Goal: Task Accomplishment & Management: Manage account settings

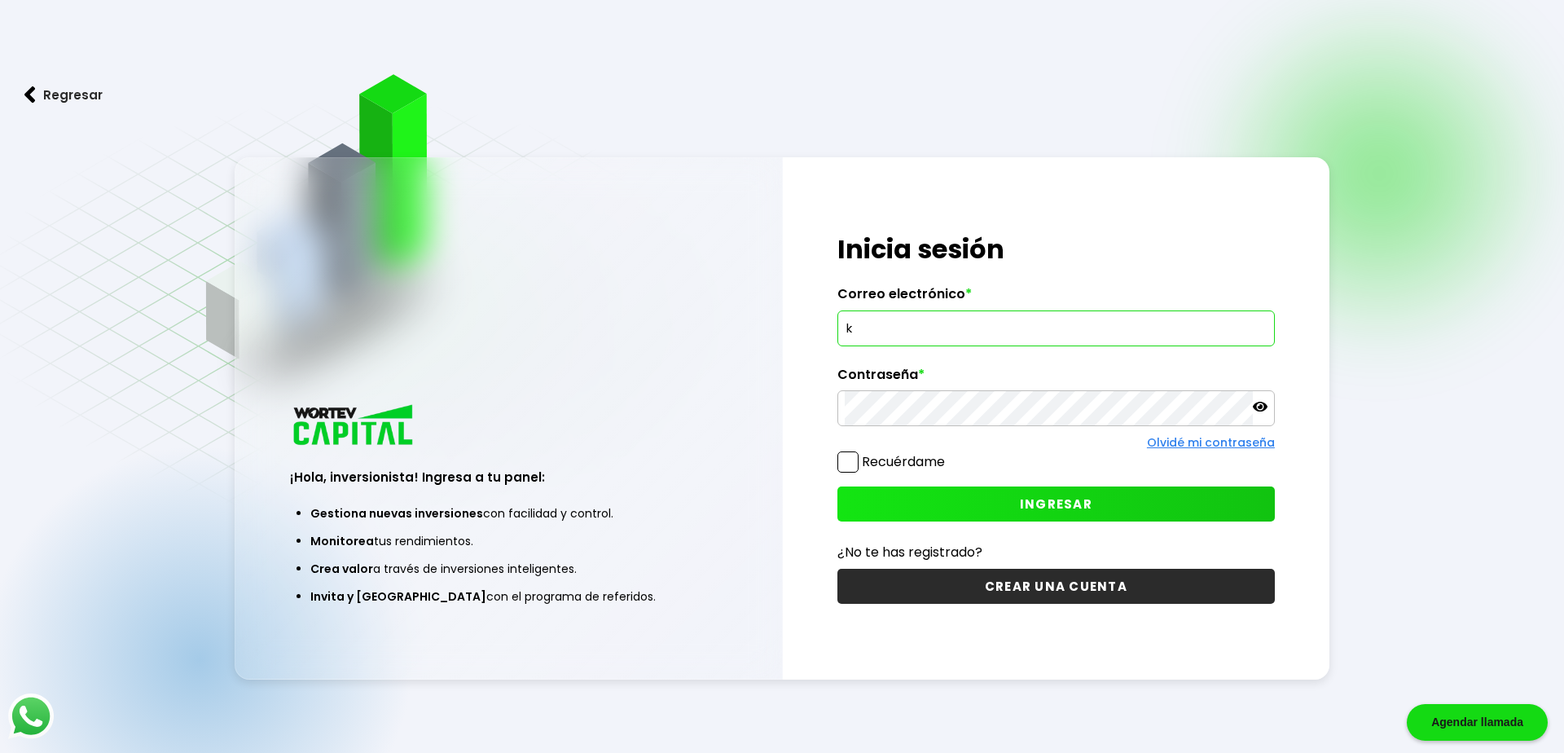
type input "[EMAIL_ADDRESS][DOMAIN_NAME]"
click at [933, 508] on button "INGRESAR" at bounding box center [1055, 503] width 437 height 35
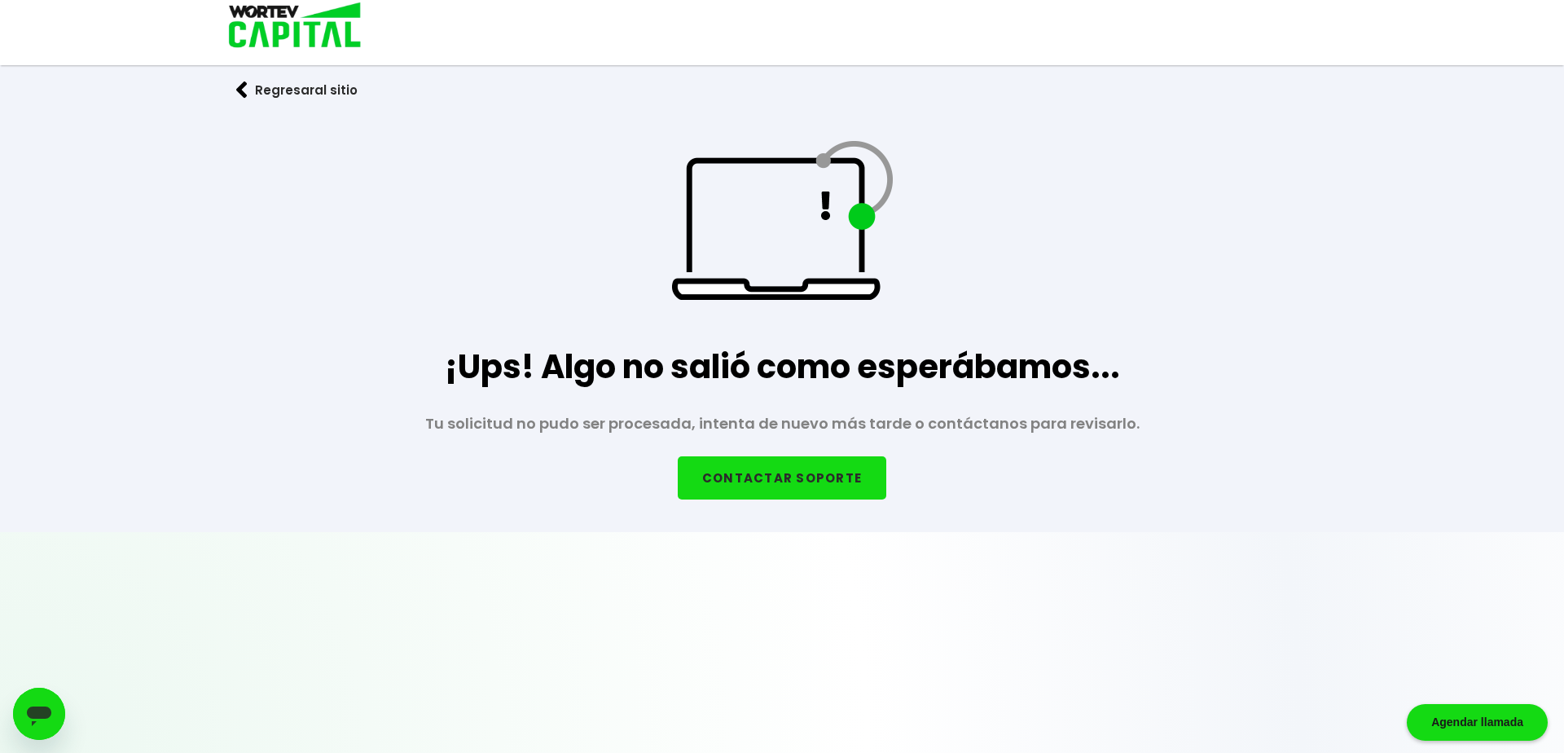
click at [320, 94] on button "Regresar al sitio" at bounding box center [297, 89] width 170 height 43
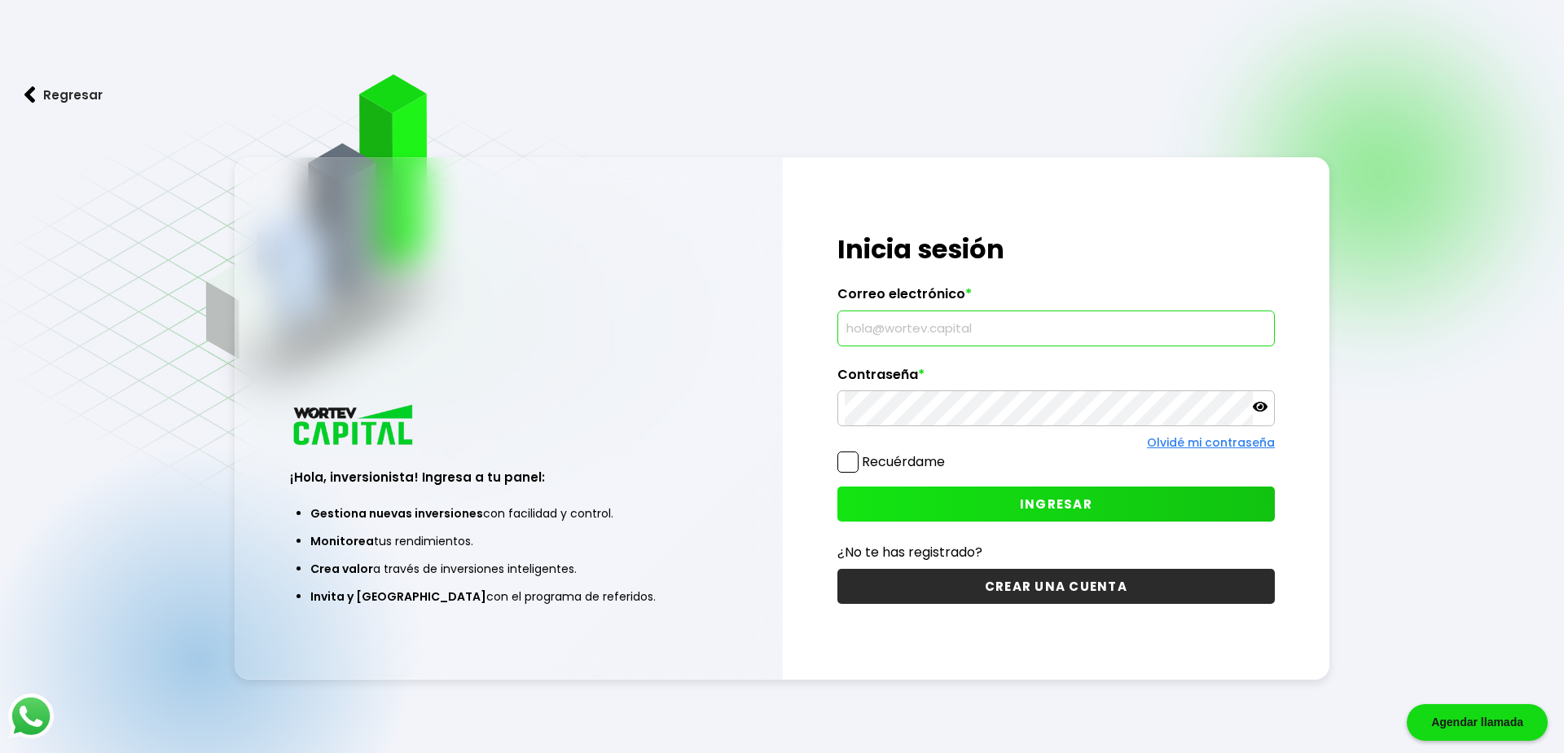
type input "[EMAIL_ADDRESS][DOMAIN_NAME]"
click at [967, 503] on button "INGRESAR" at bounding box center [1055, 503] width 437 height 35
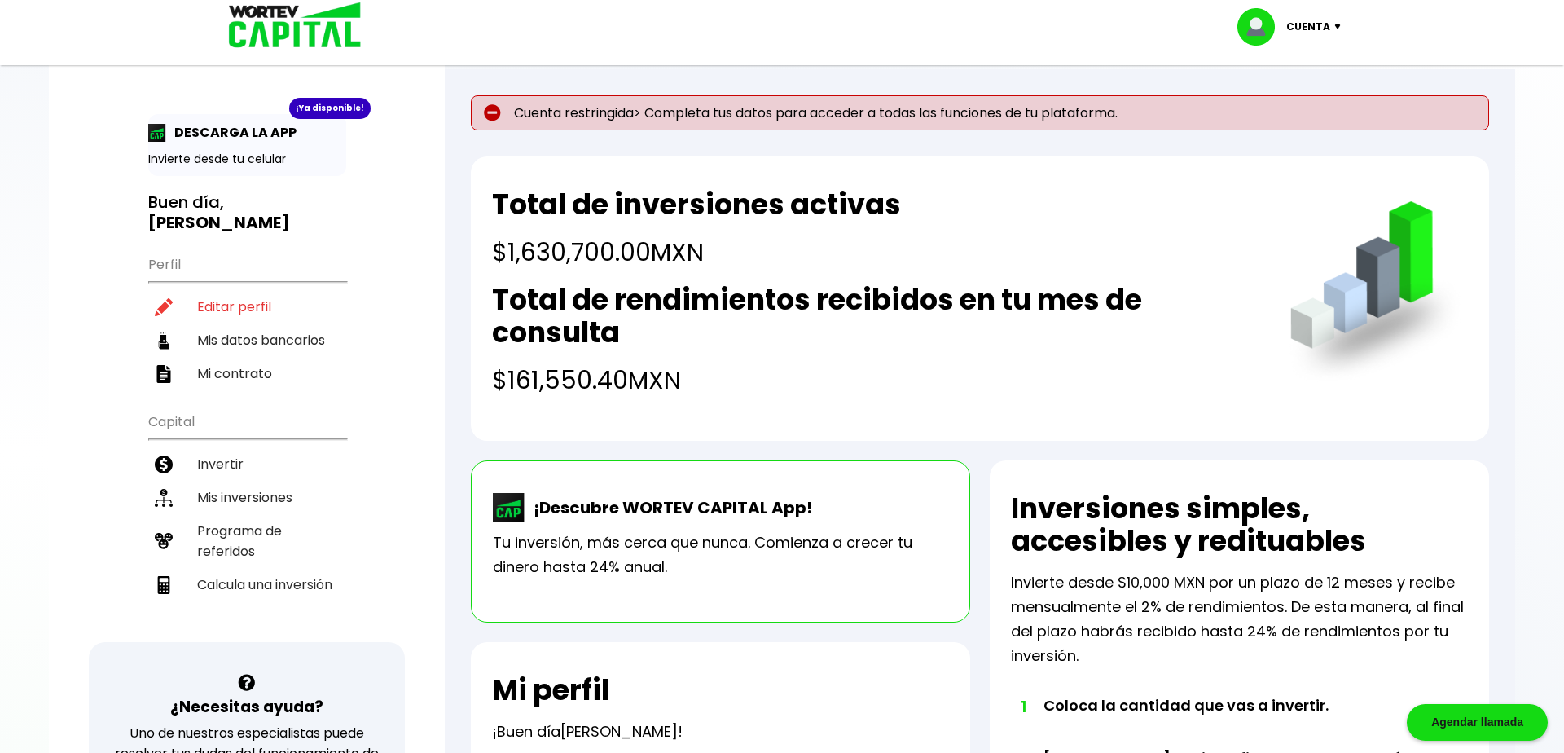
click at [485, 114] on img at bounding box center [492, 112] width 17 height 17
click at [258, 290] on li "Editar perfil" at bounding box center [247, 306] width 198 height 33
select select "Hombre"
select select "Posgrado"
select select "CS"
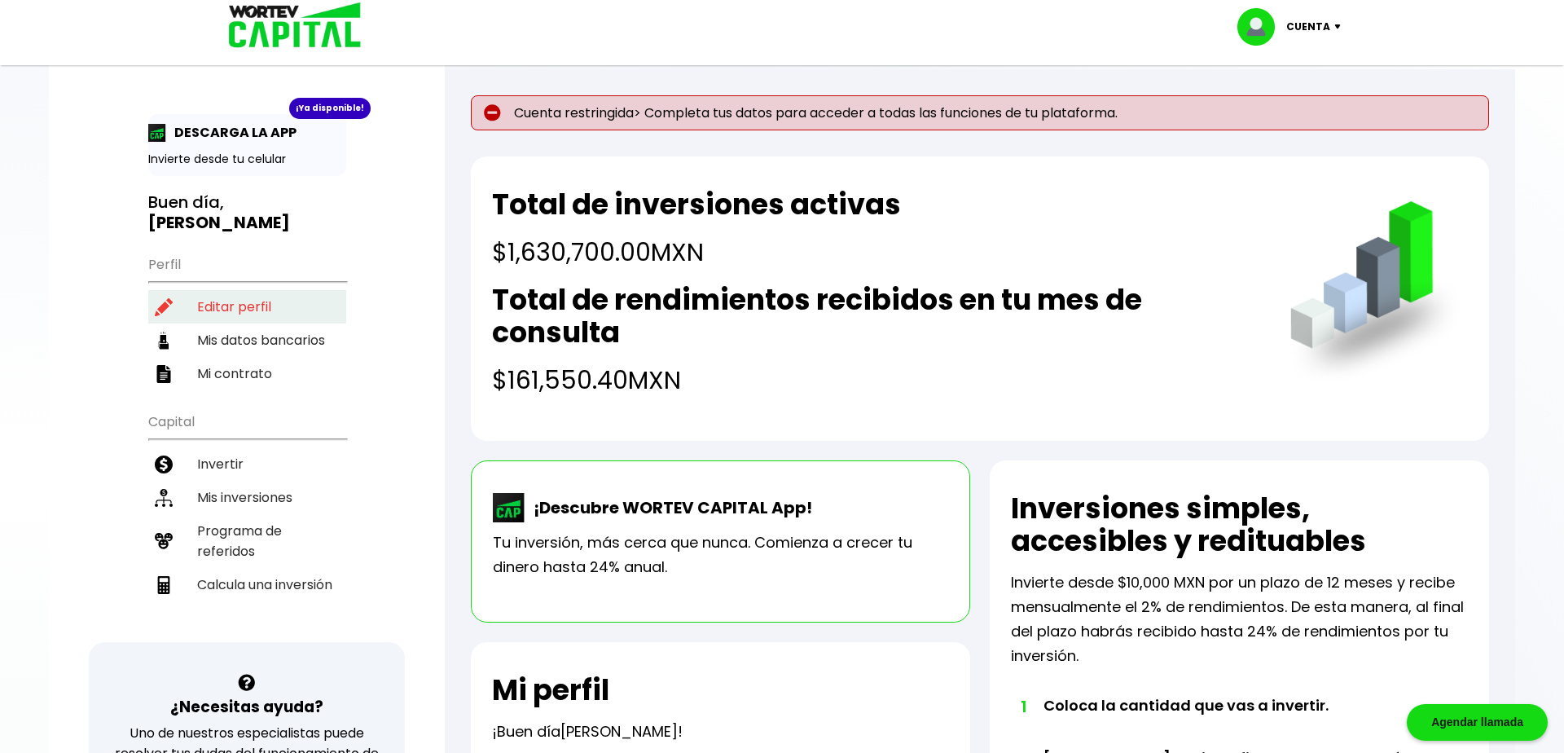
select select "BBVA Bancomer"
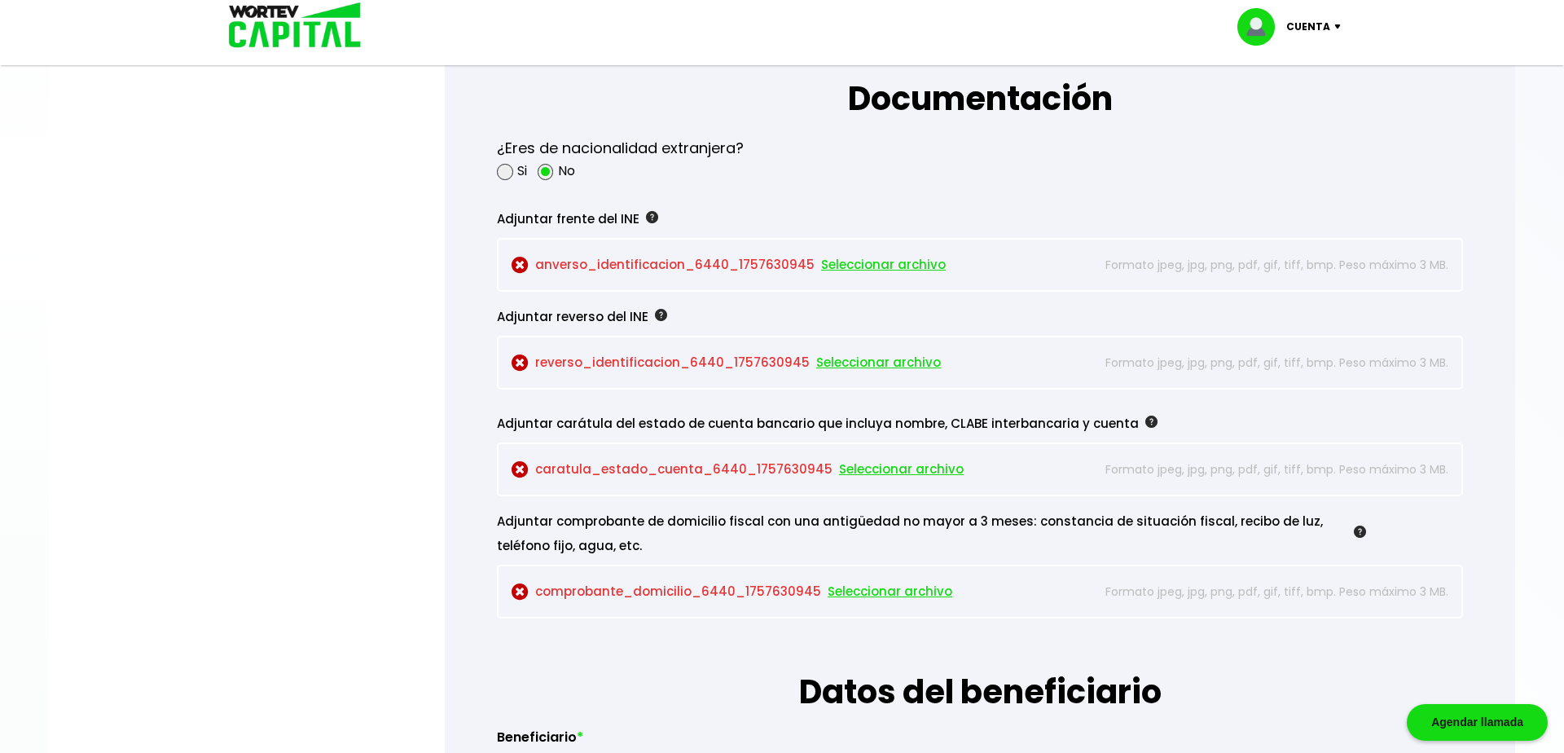
scroll to position [1380, 0]
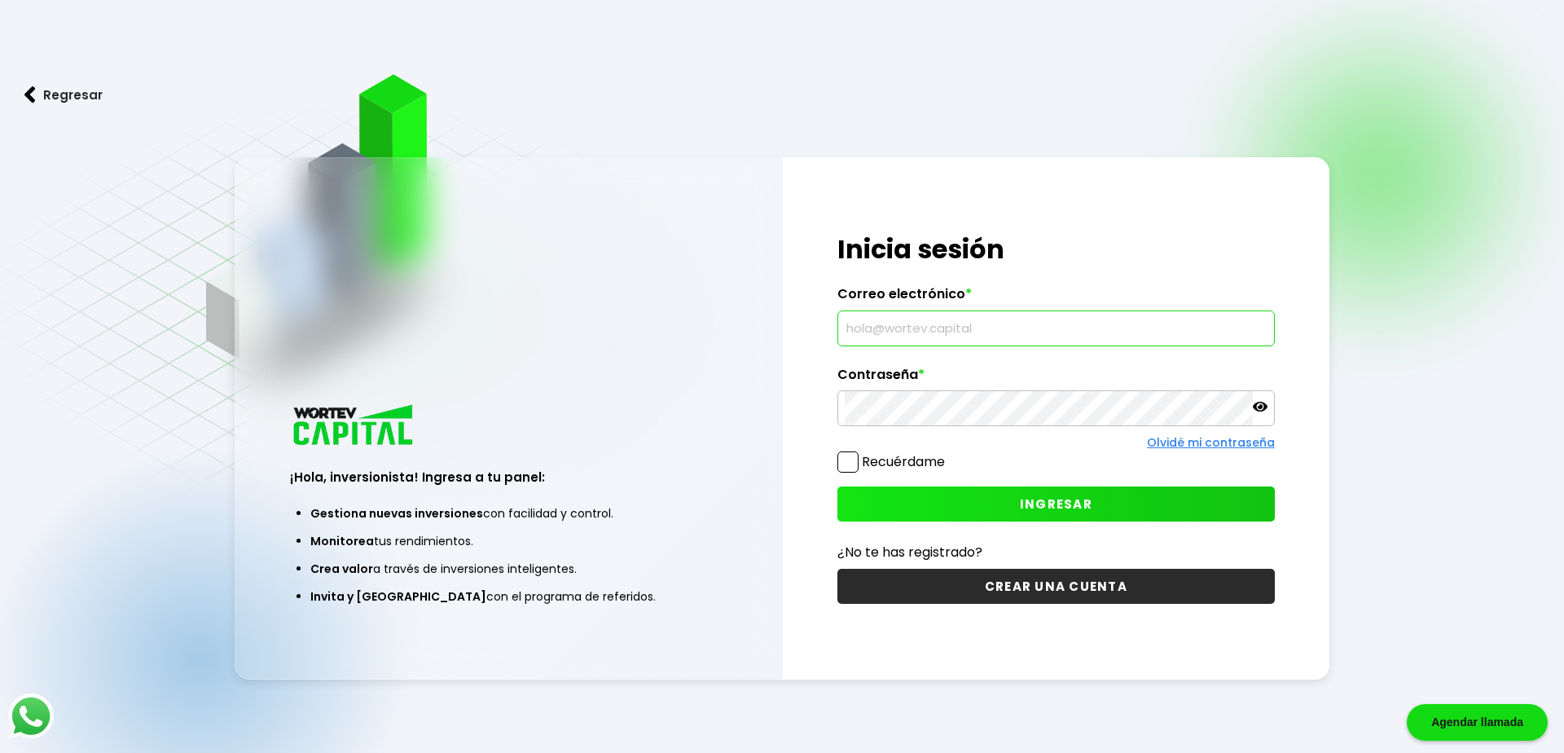
type input "[EMAIL_ADDRESS][DOMAIN_NAME]"
click at [1066, 490] on button "INGRESAR" at bounding box center [1055, 503] width 437 height 35
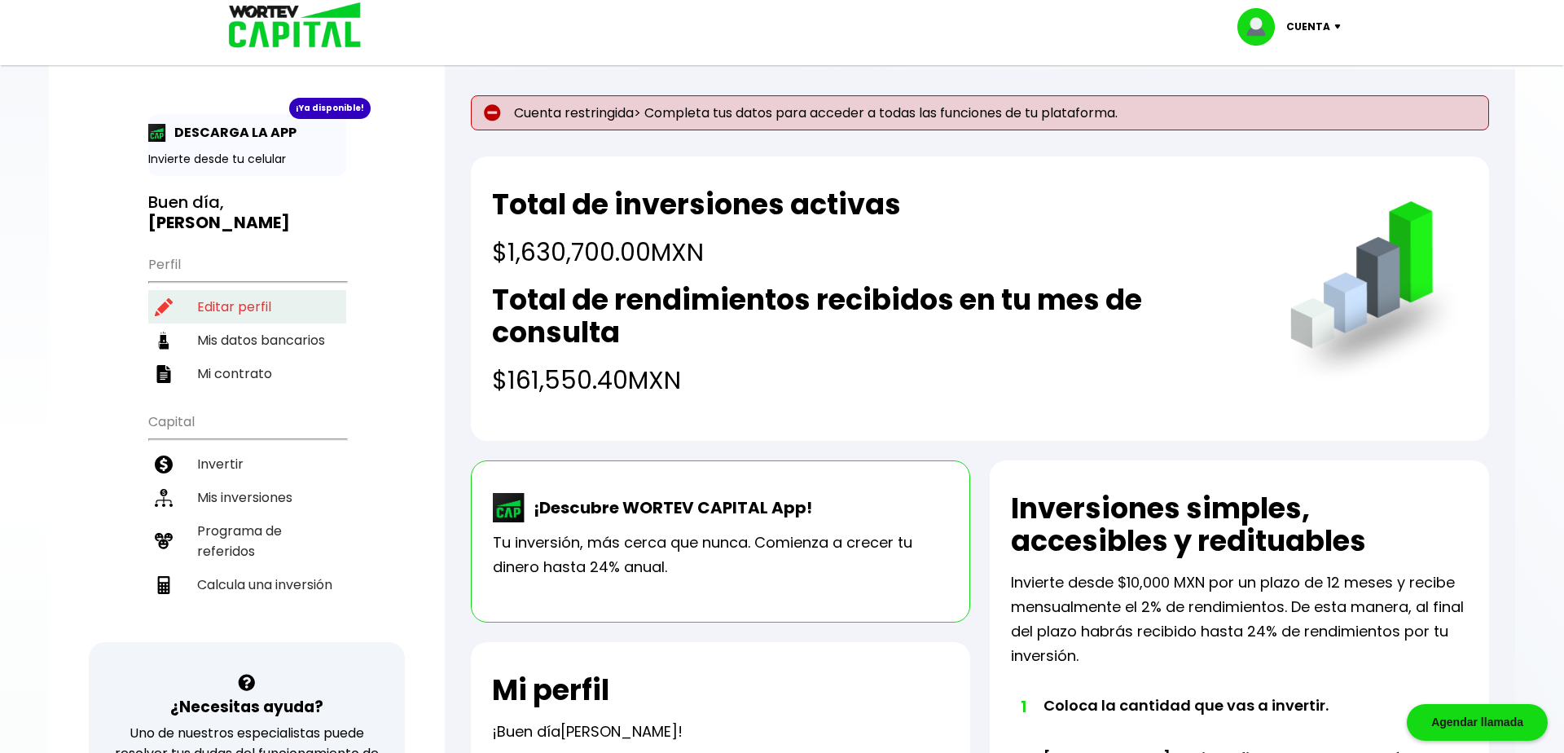
click at [241, 291] on li "Editar perfil" at bounding box center [247, 306] width 198 height 33
select select "Hombre"
select select "Posgrado"
select select "CS"
select select "BBVA Bancomer"
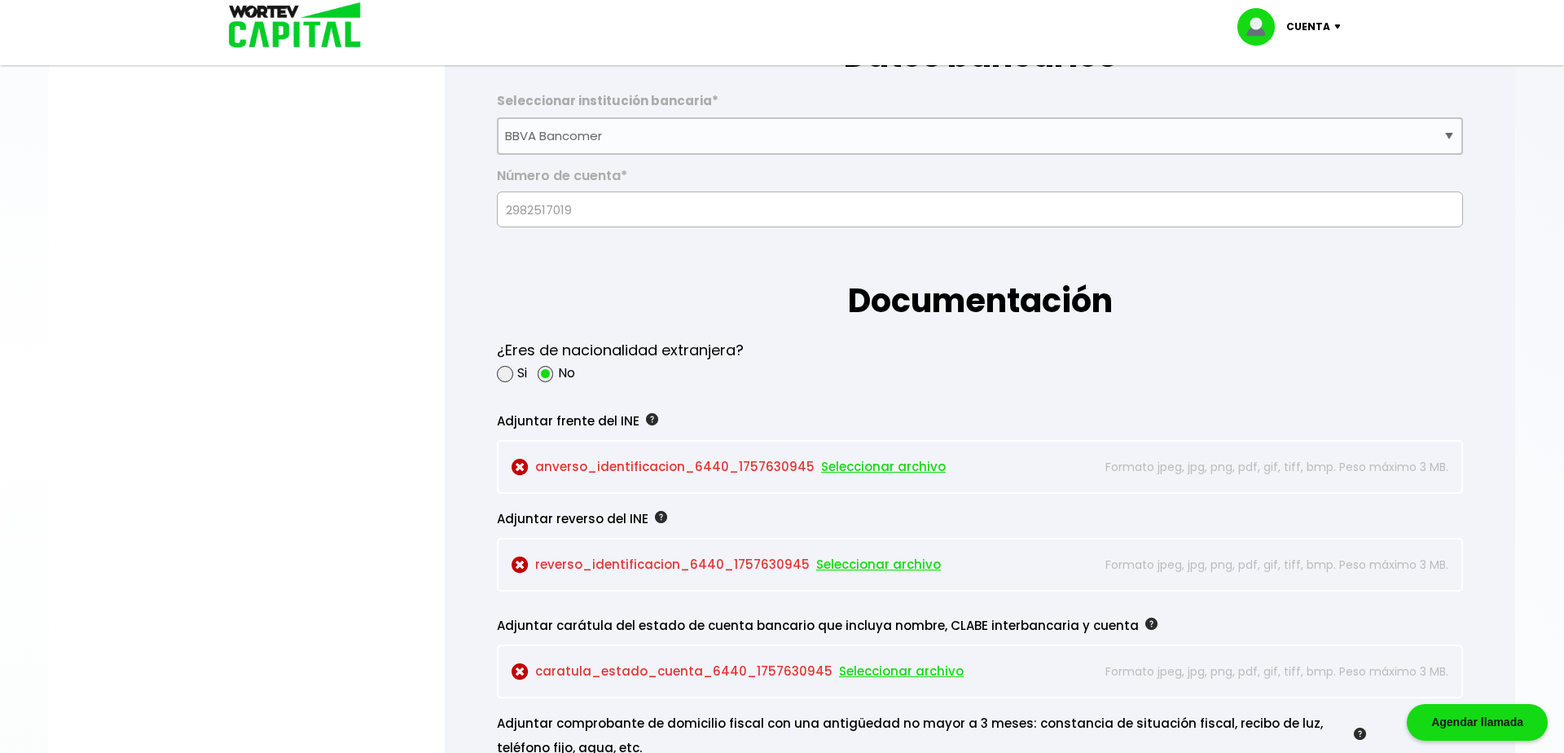
scroll to position [1174, 0]
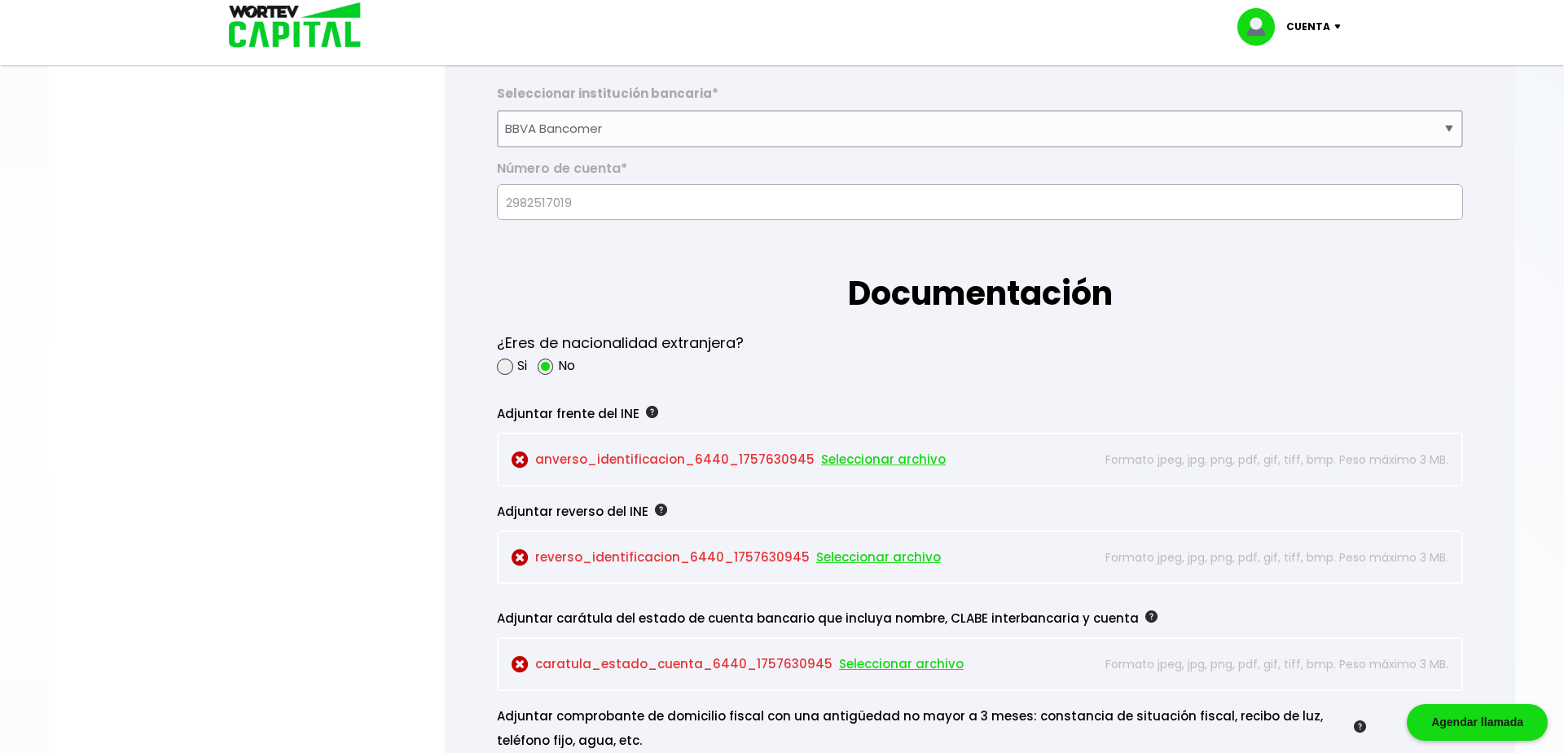
click at [856, 450] on span "Seleccionar archivo" at bounding box center [883, 459] width 125 height 24
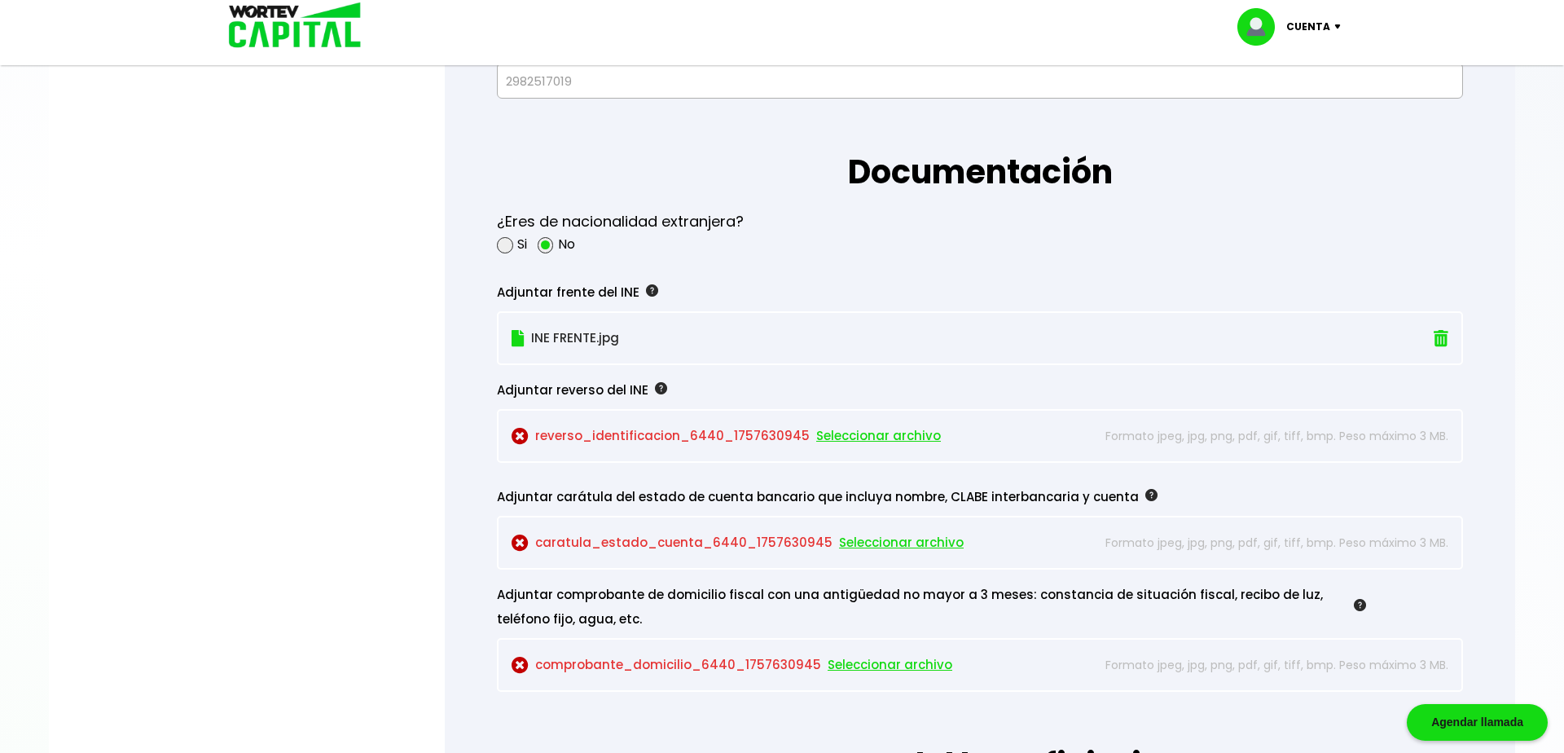
scroll to position [1325, 0]
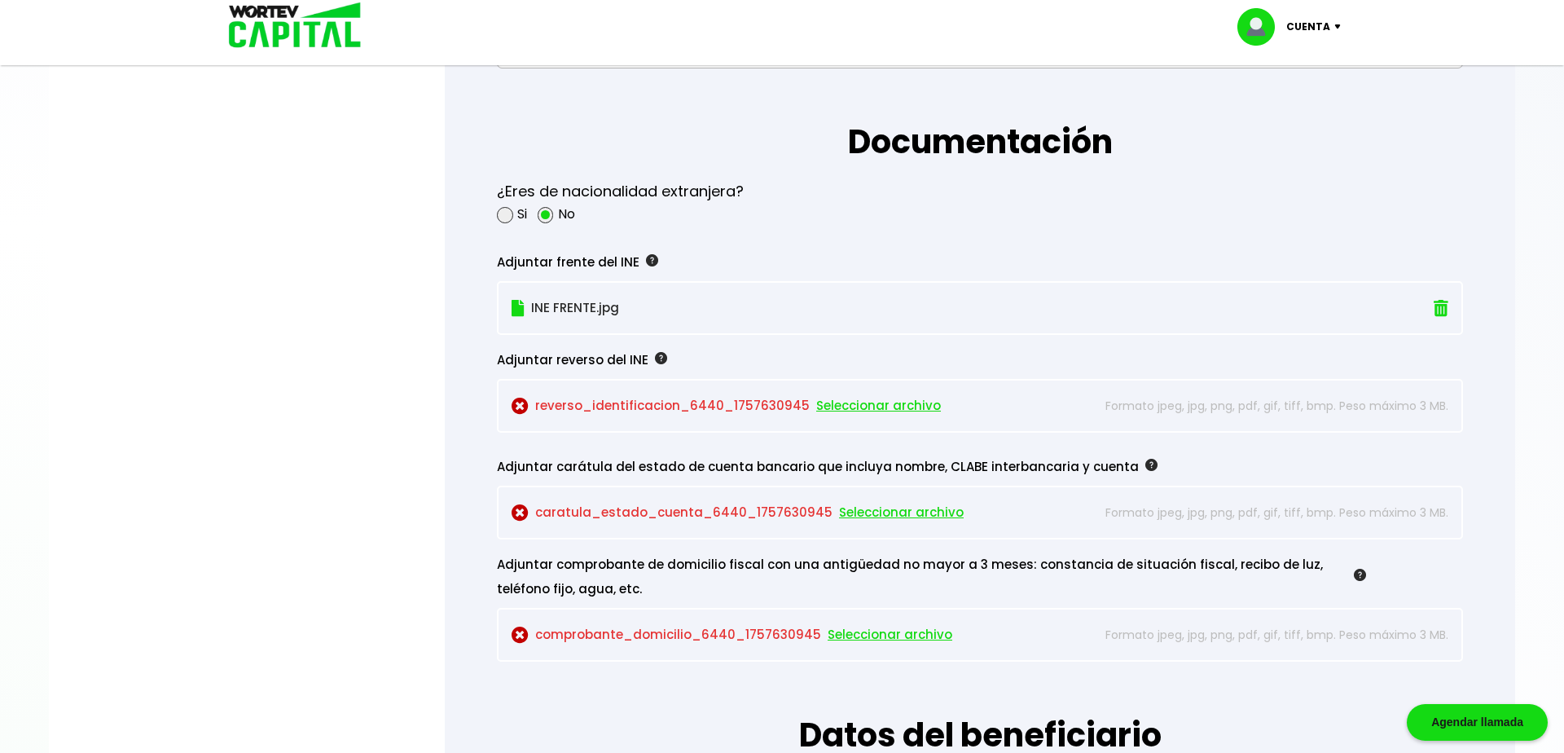
click at [876, 408] on span "Seleccionar archivo" at bounding box center [878, 405] width 125 height 24
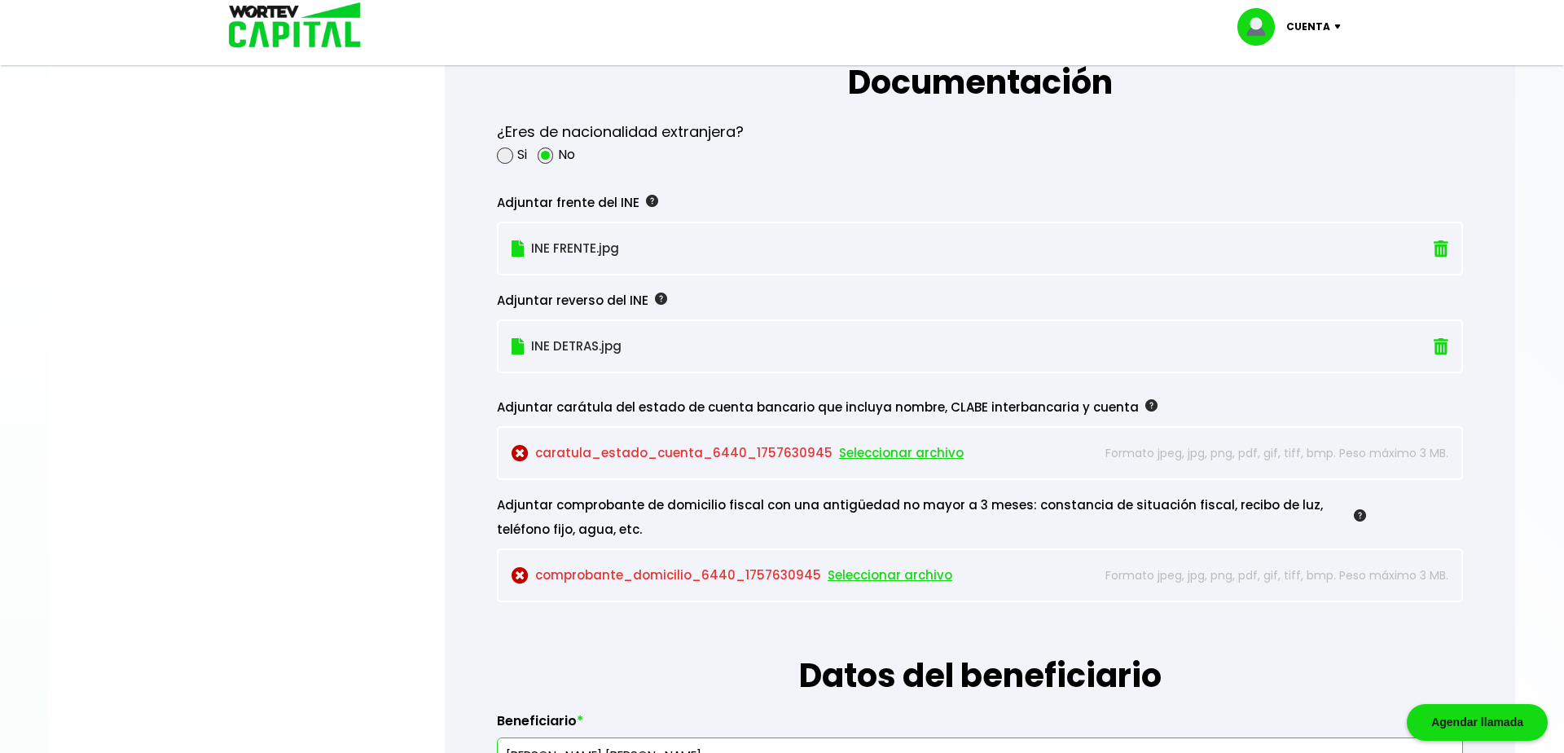
scroll to position [1463, 0]
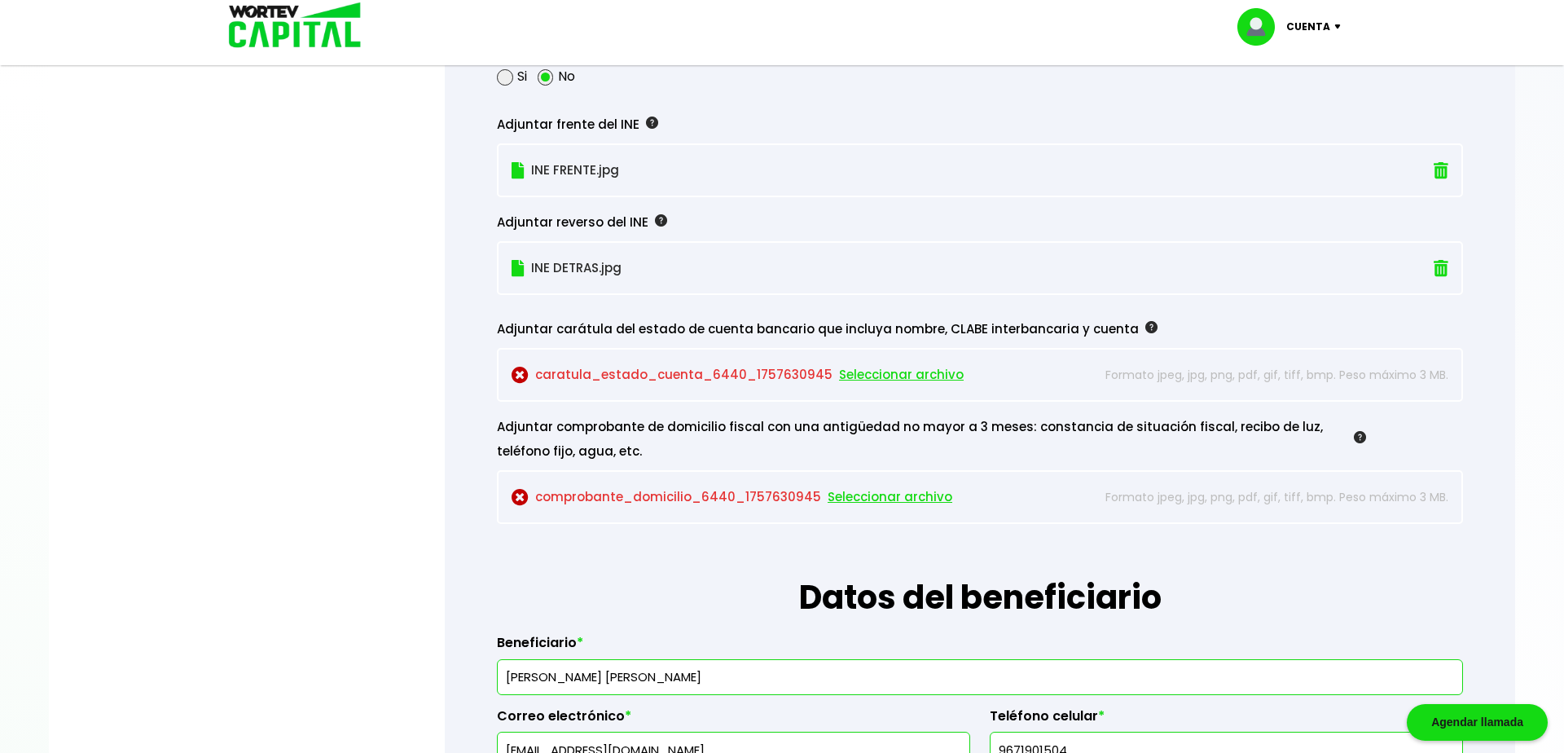
click at [911, 366] on span "Seleccionar archivo" at bounding box center [901, 374] width 125 height 24
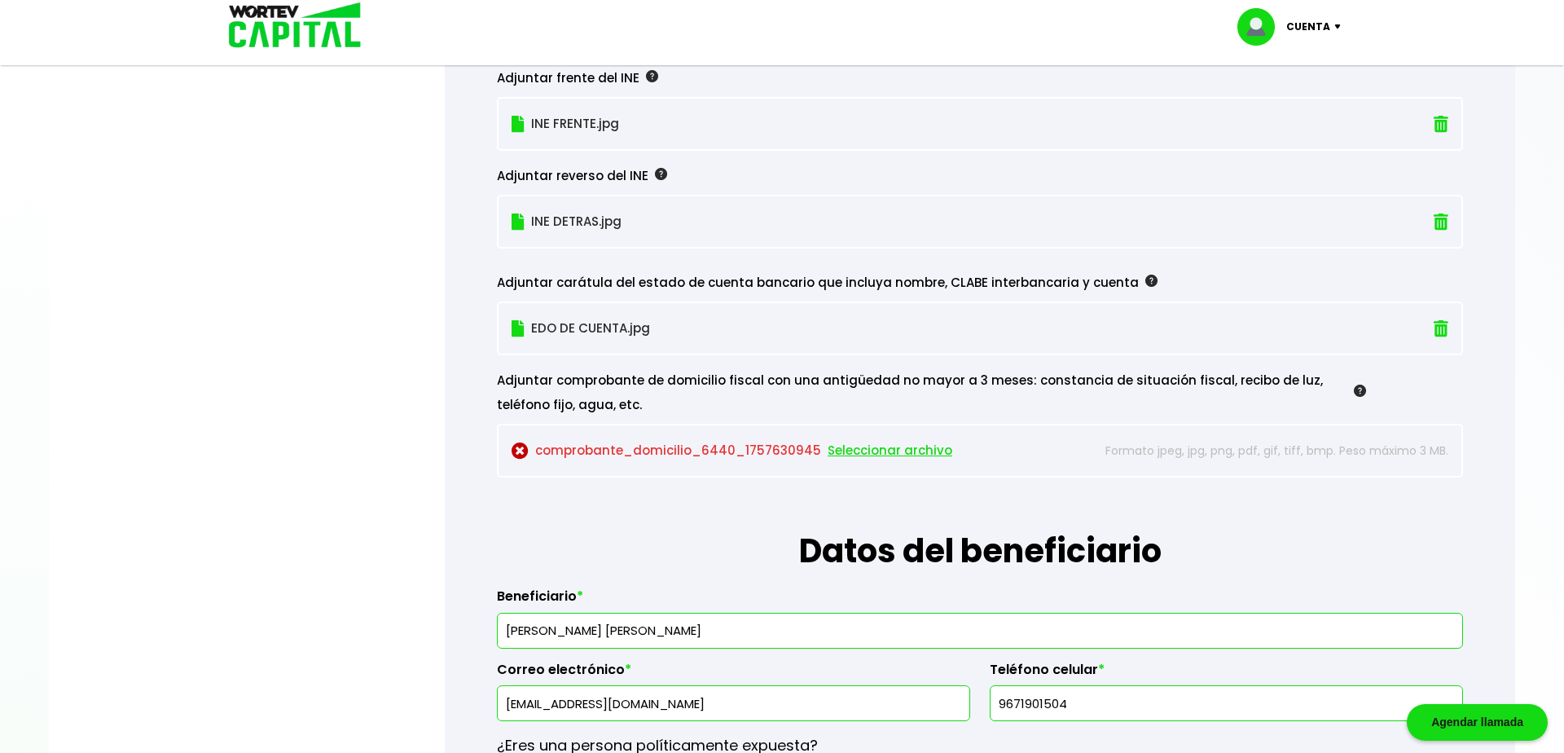
scroll to position [1512, 0]
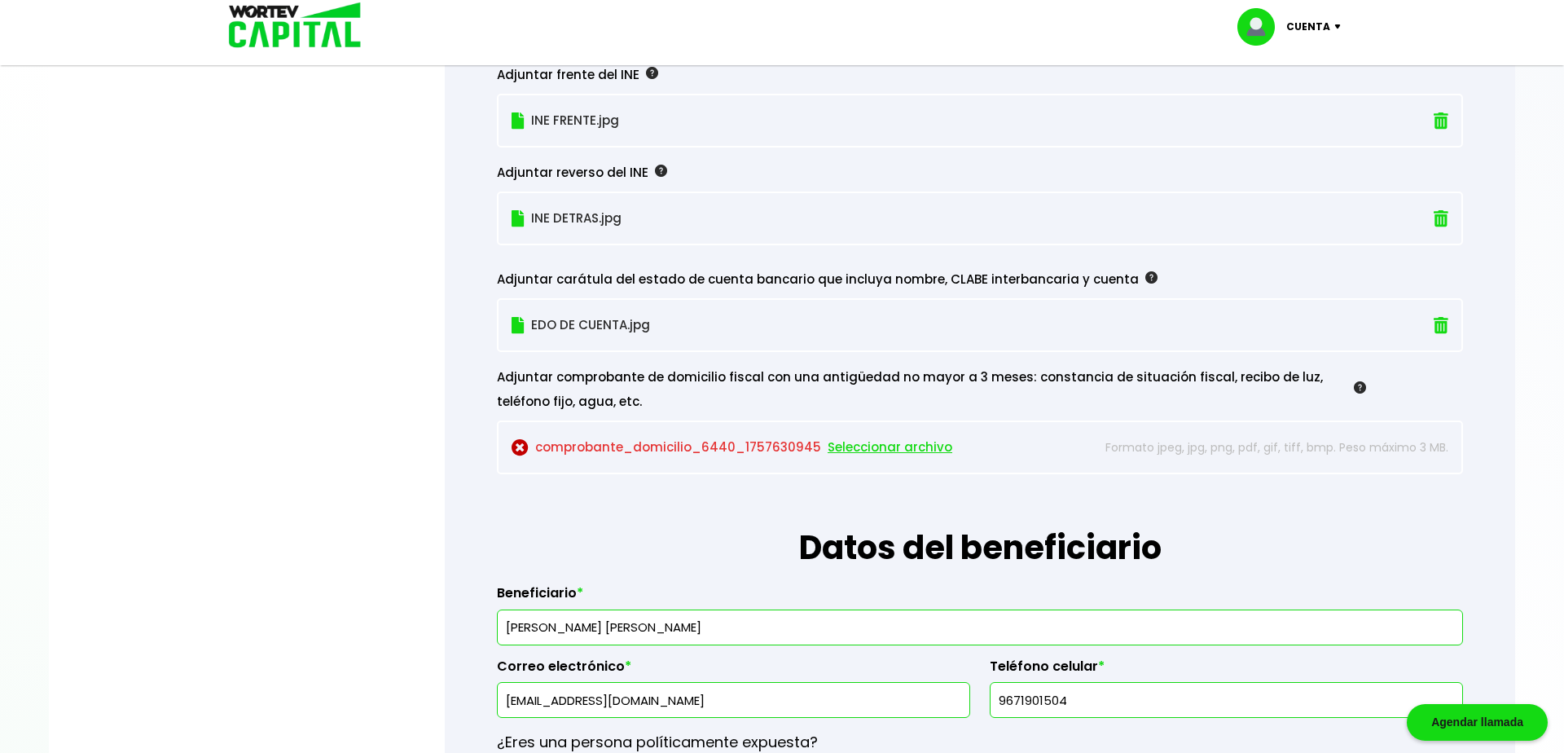
click at [840, 441] on span "Seleccionar archivo" at bounding box center [889, 447] width 125 height 24
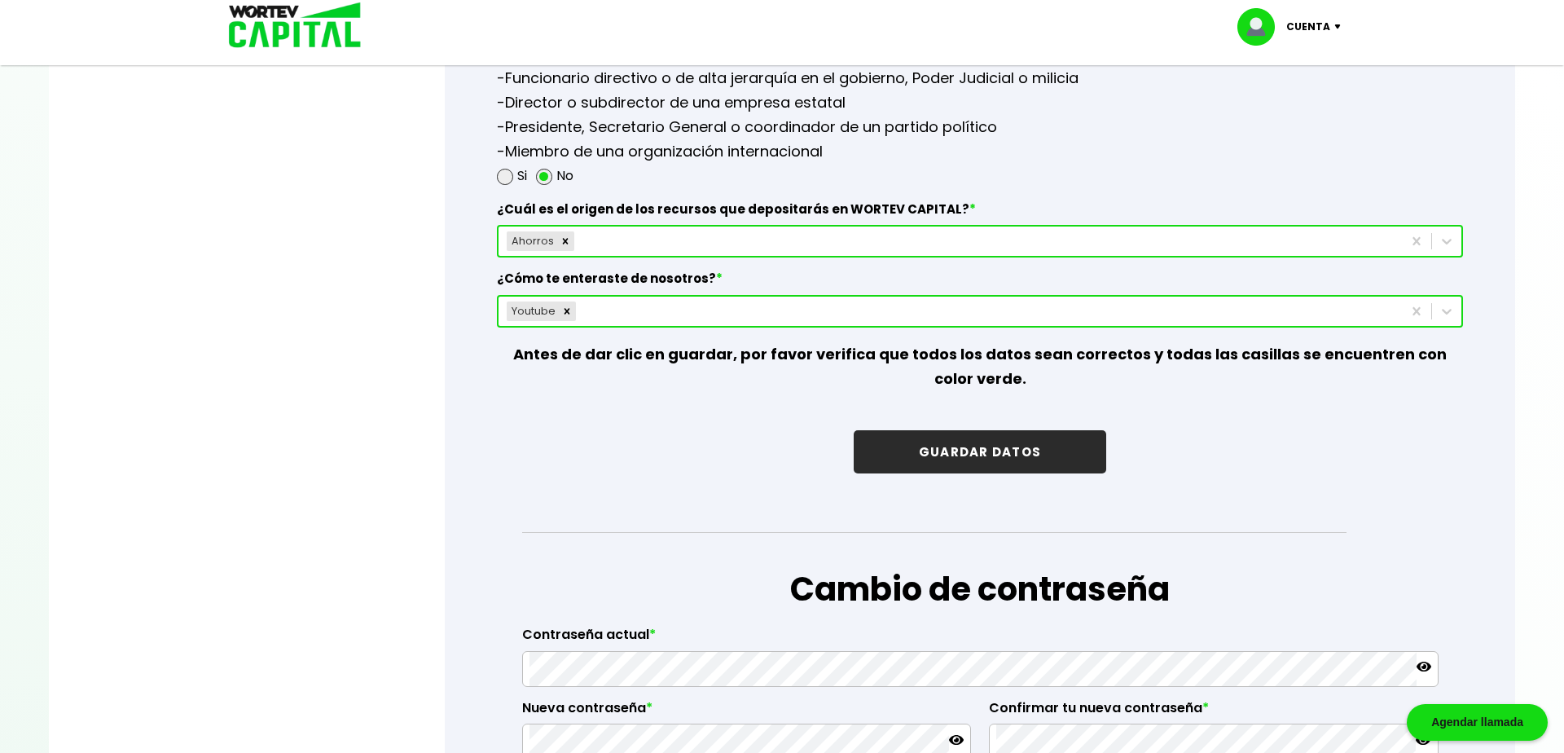
scroll to position [2269, 0]
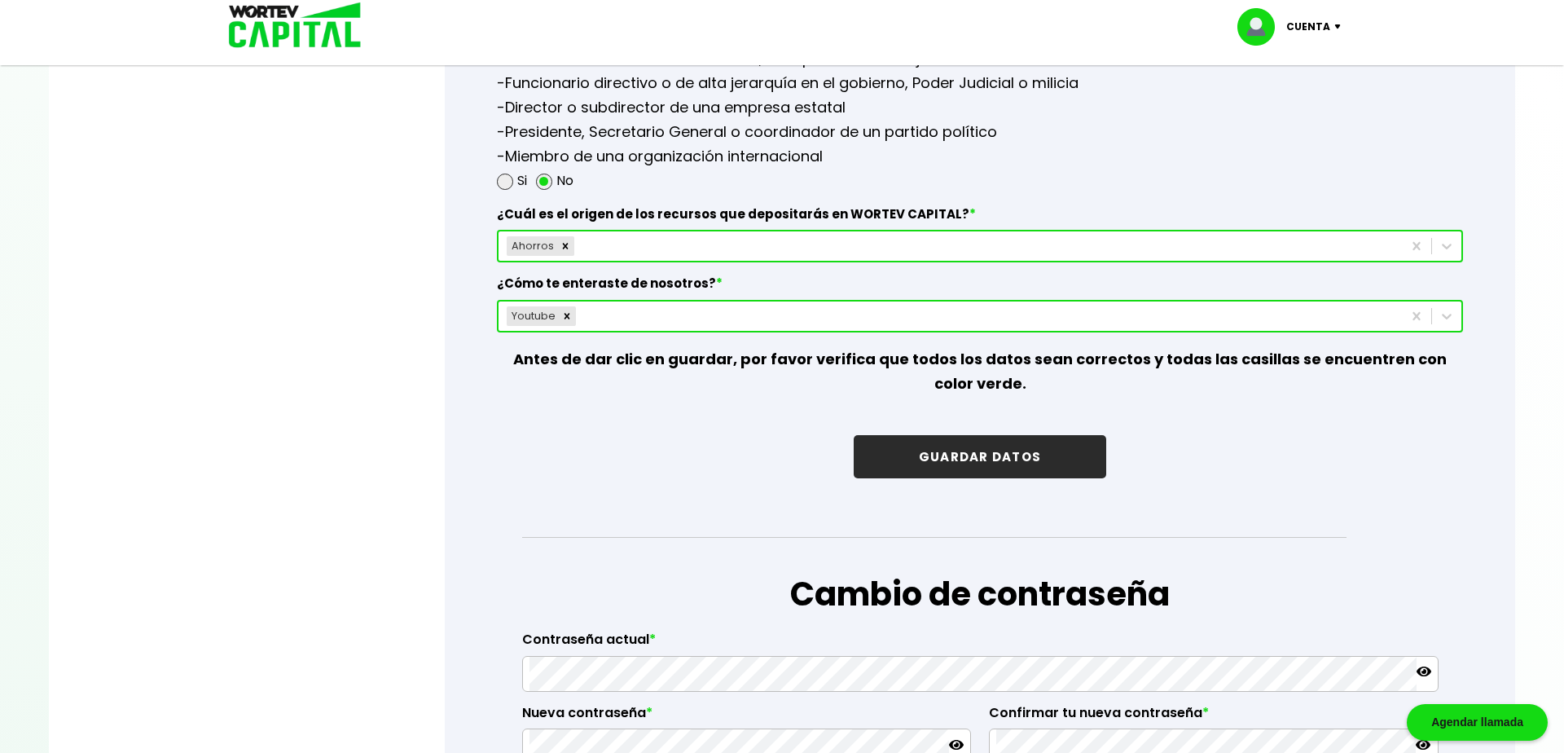
click at [964, 457] on button "GUARDAR DATOS" at bounding box center [980, 456] width 252 height 43
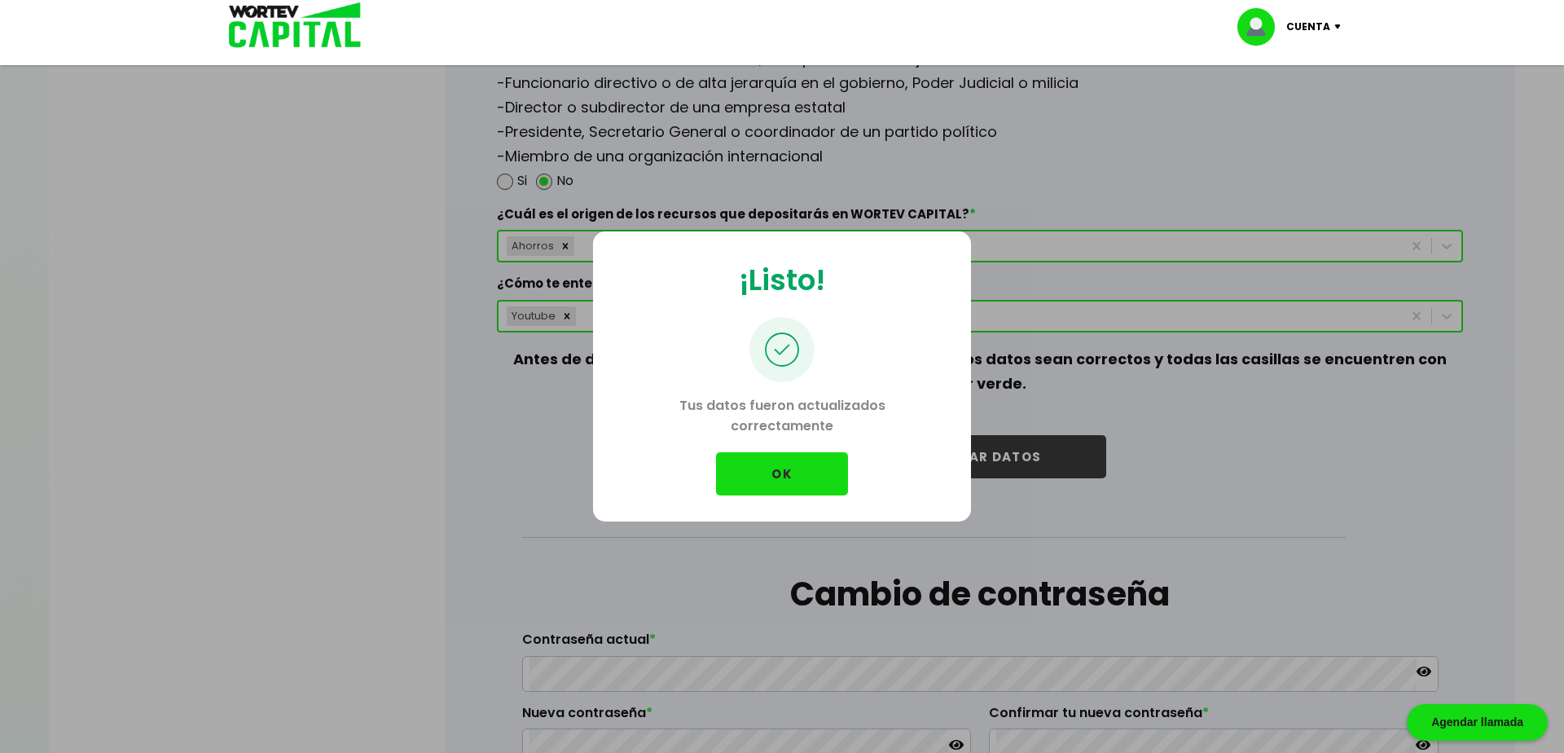
click at [831, 473] on button "OK" at bounding box center [782, 473] width 132 height 43
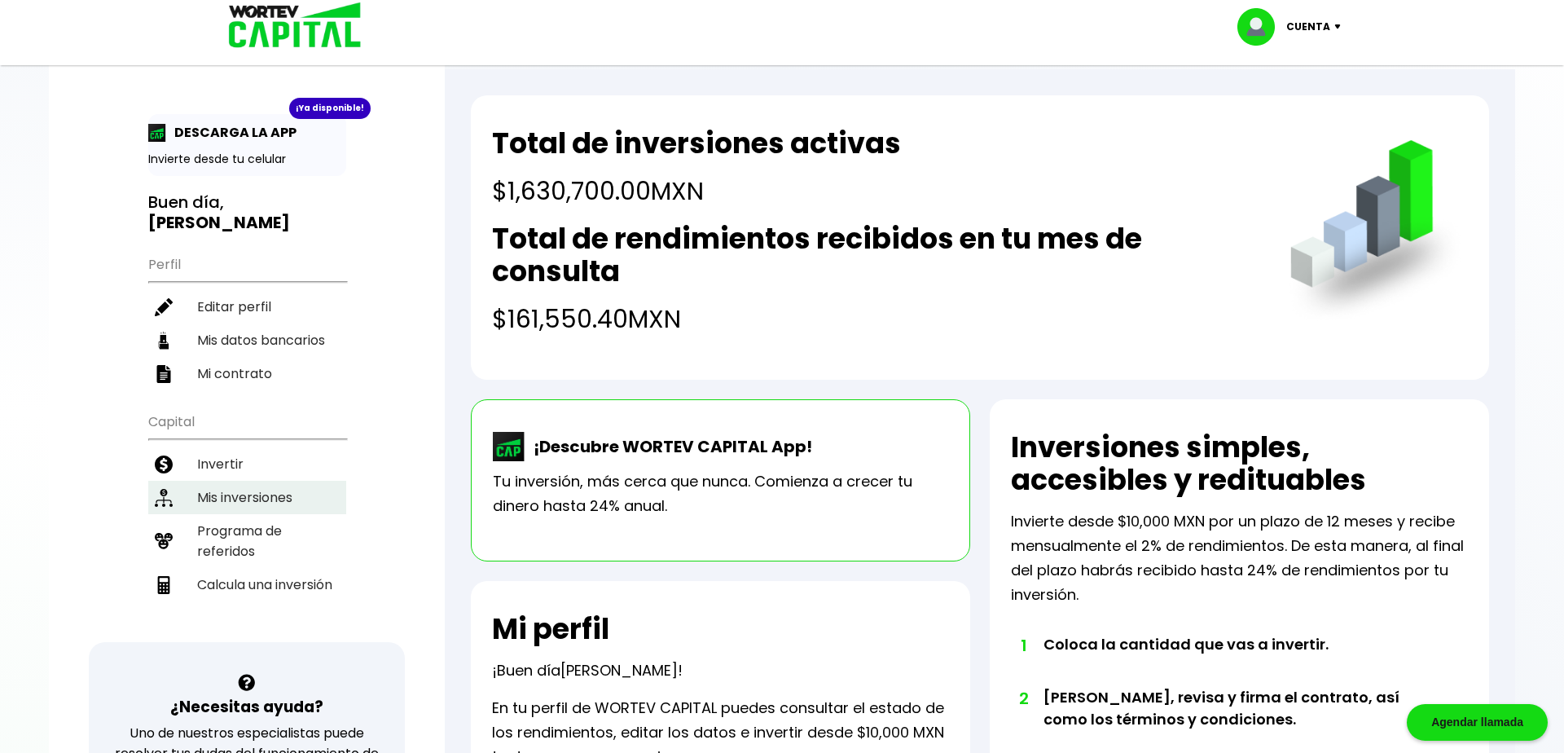
click at [290, 481] on li "Mis inversiones" at bounding box center [247, 497] width 198 height 33
click at [263, 481] on li "Mis inversiones" at bounding box center [247, 497] width 198 height 33
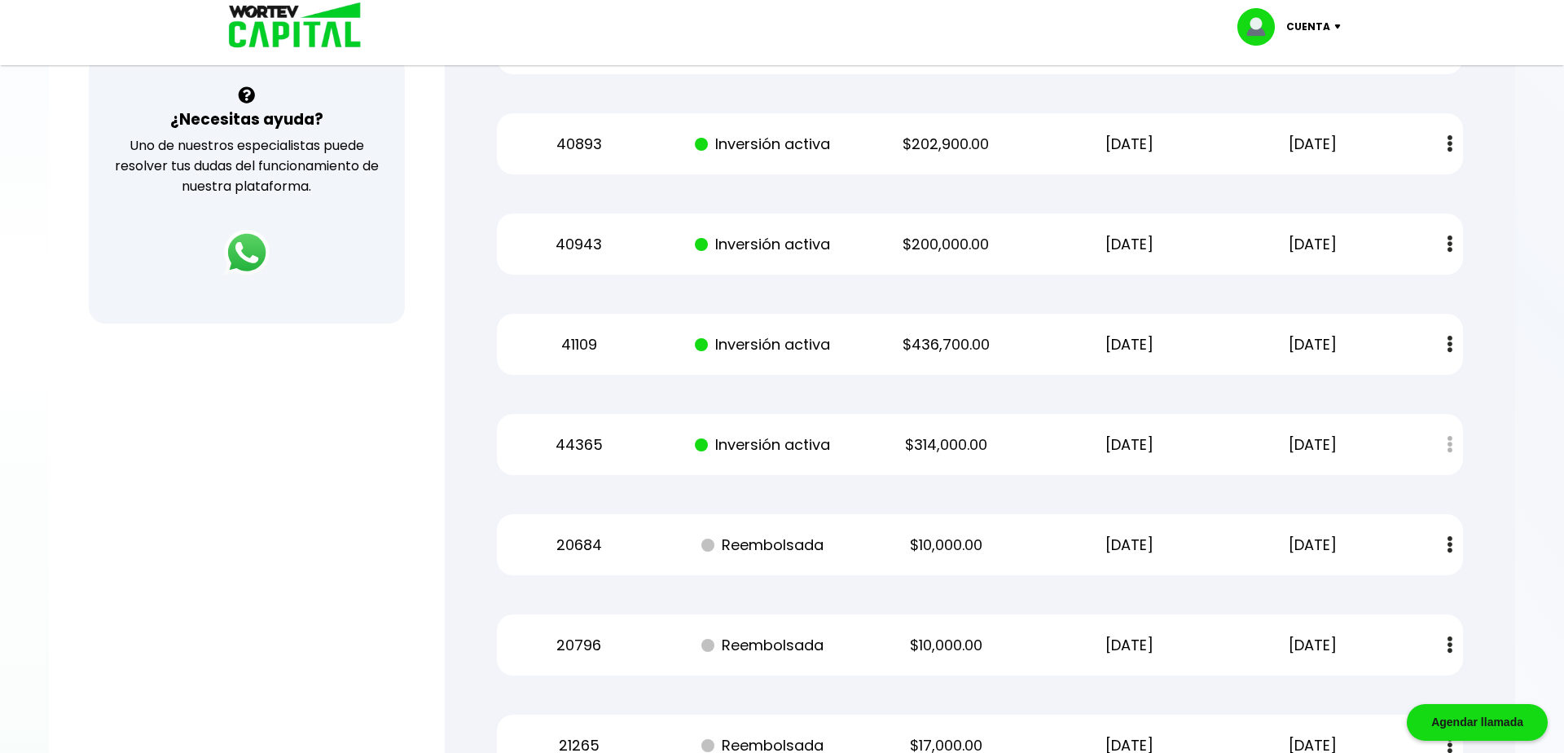
scroll to position [623, 0]
